Goal: Transaction & Acquisition: Purchase product/service

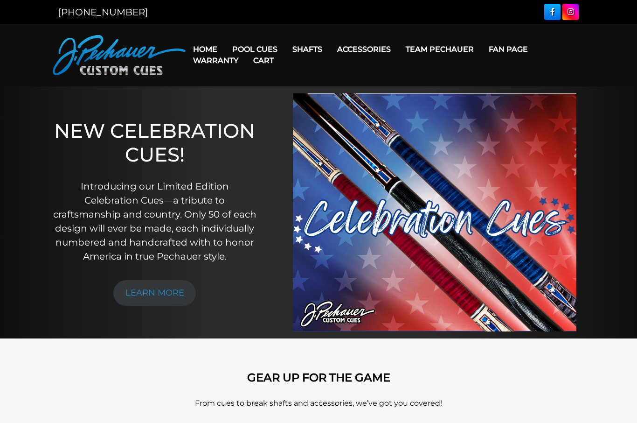
click at [251, 95] on link "Pro Series (R) – NEW" at bounding box center [283, 88] width 115 height 13
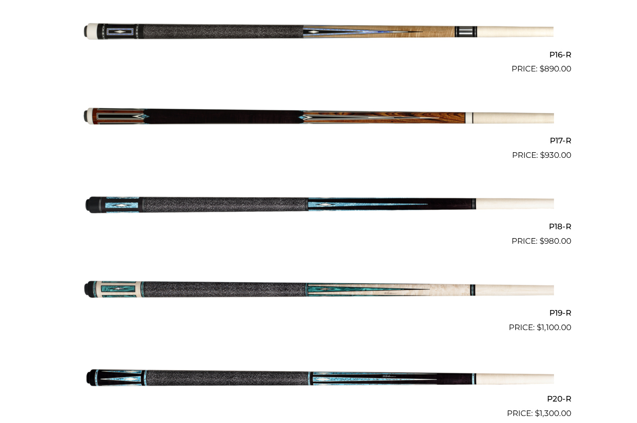
scroll to position [1595, 0]
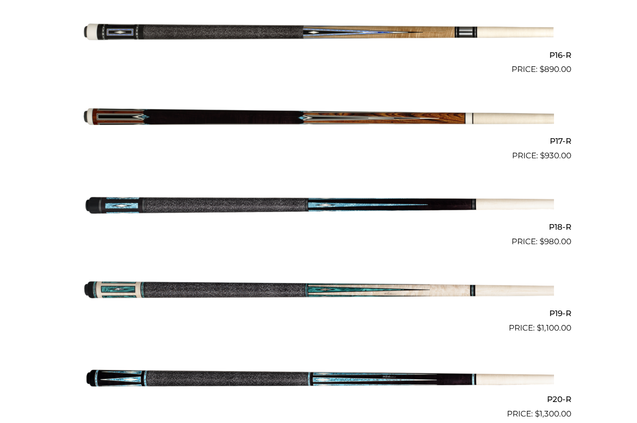
click at [187, 196] on img at bounding box center [318, 205] width 471 height 78
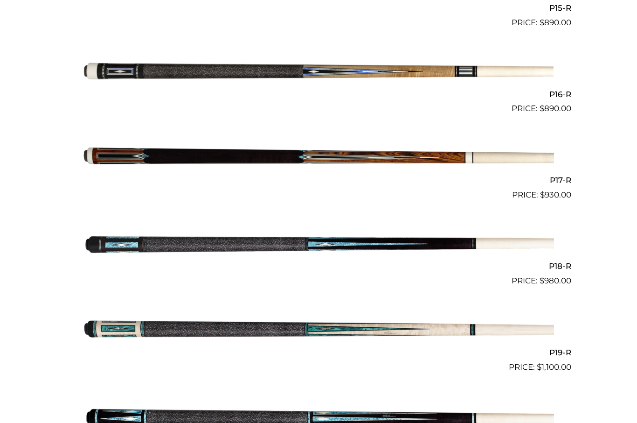
scroll to position [1560, 0]
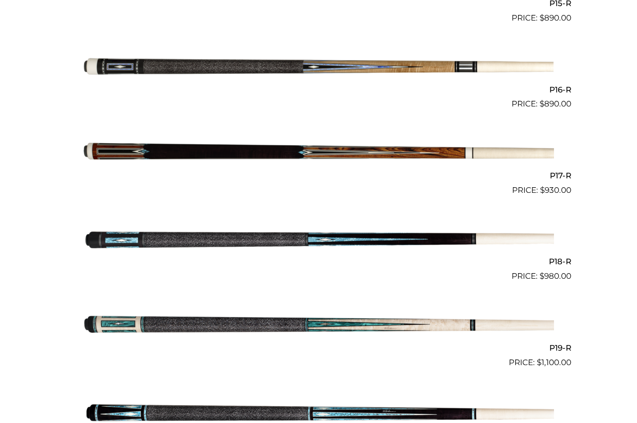
click at [151, 237] on img at bounding box center [318, 239] width 471 height 78
